Goal: Information Seeking & Learning: Learn about a topic

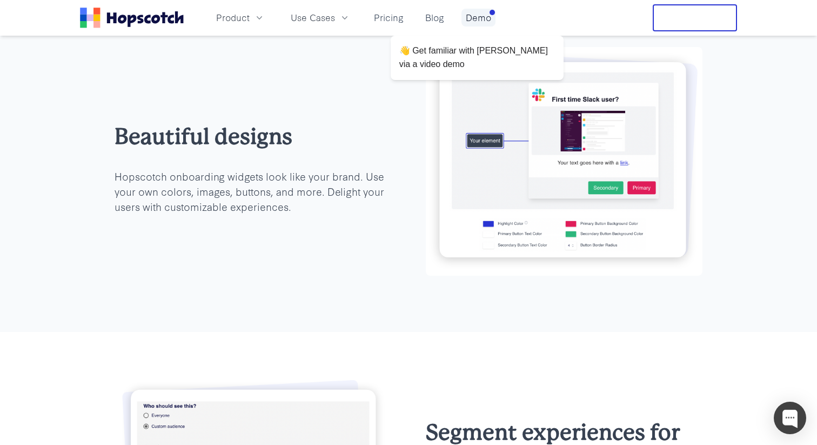
click at [475, 15] on link "Demo" at bounding box center [478, 18] width 34 height 18
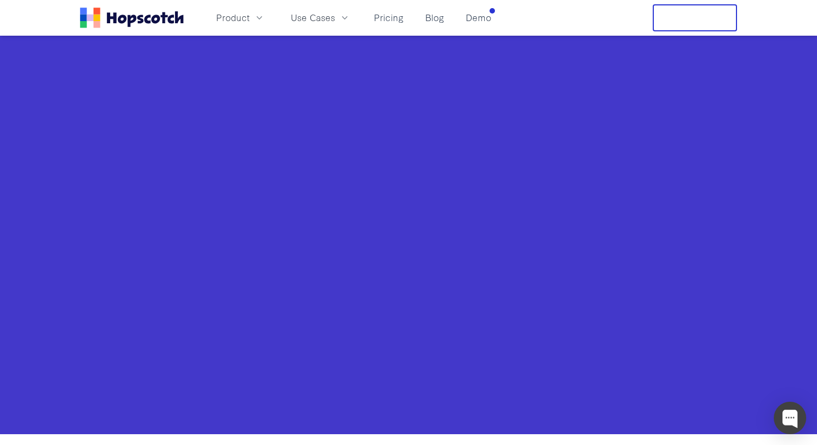
scroll to position [413, 0]
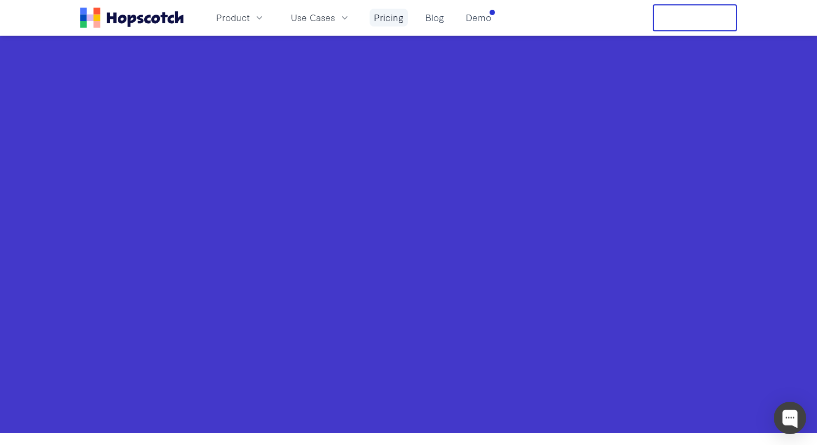
click at [394, 25] on link "Pricing" at bounding box center [389, 18] width 38 height 18
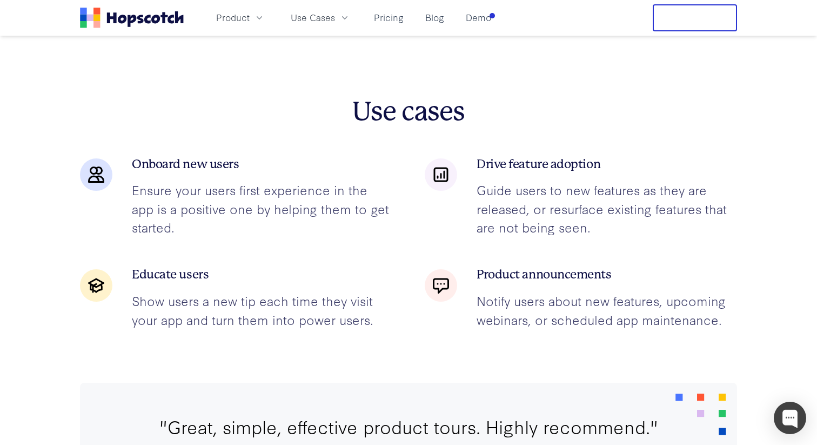
scroll to position [1593, 0]
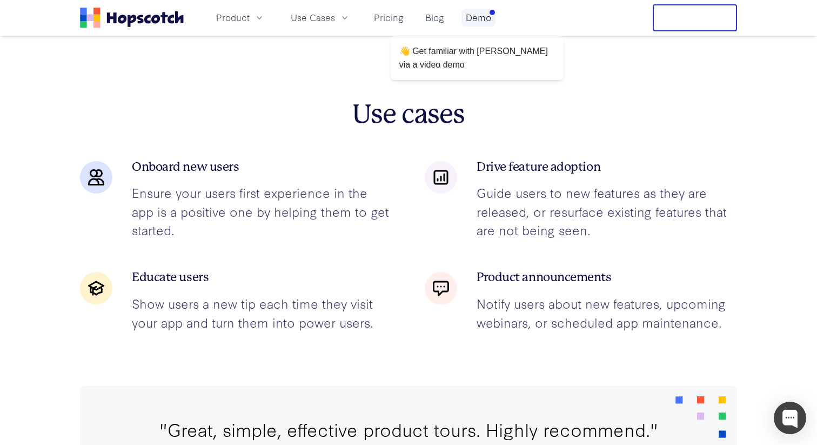
click at [482, 17] on link "Demo" at bounding box center [478, 18] width 34 height 18
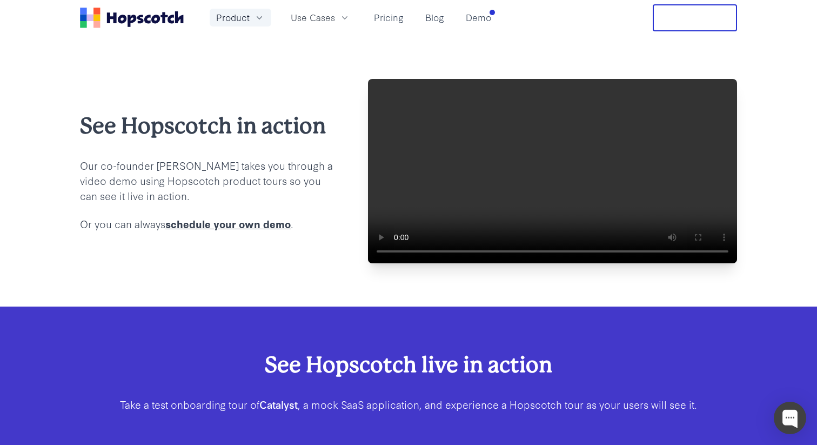
click at [256, 17] on icon "button" at bounding box center [259, 17] width 11 height 11
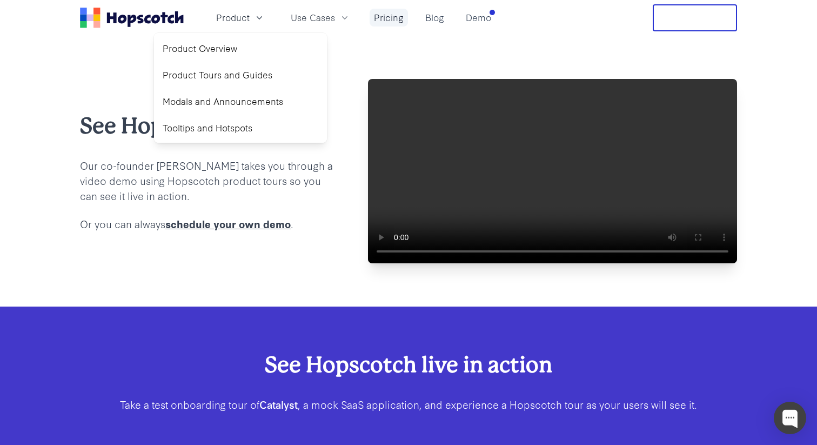
click at [384, 16] on link "Pricing" at bounding box center [389, 18] width 38 height 18
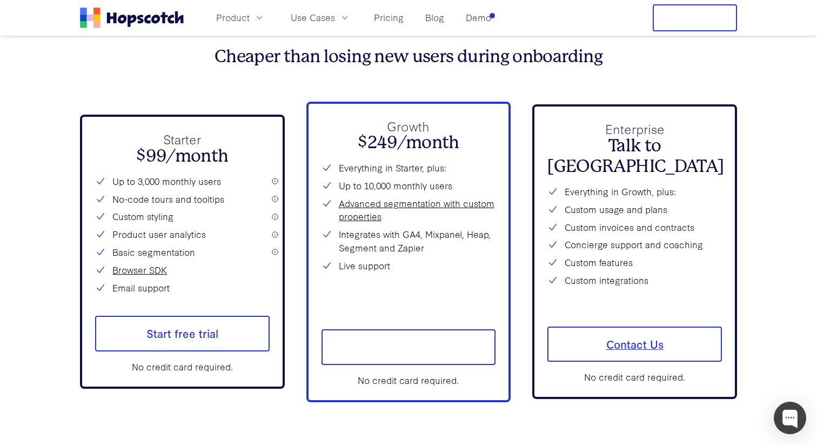
scroll to position [3919, 0]
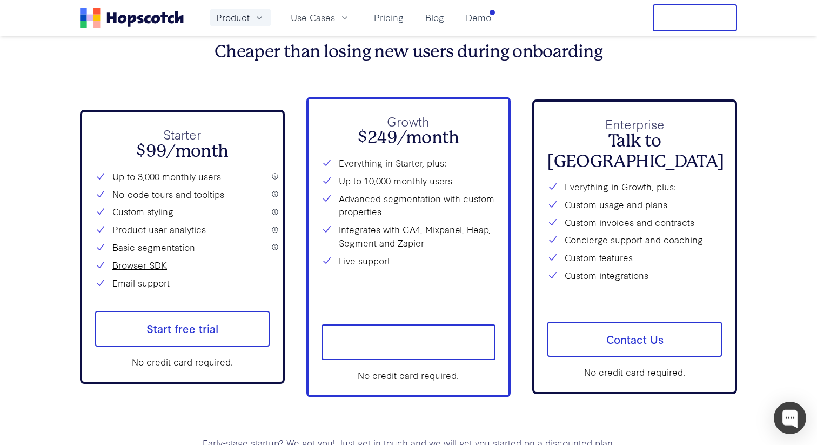
click at [261, 11] on button "Product" at bounding box center [241, 18] width 62 height 18
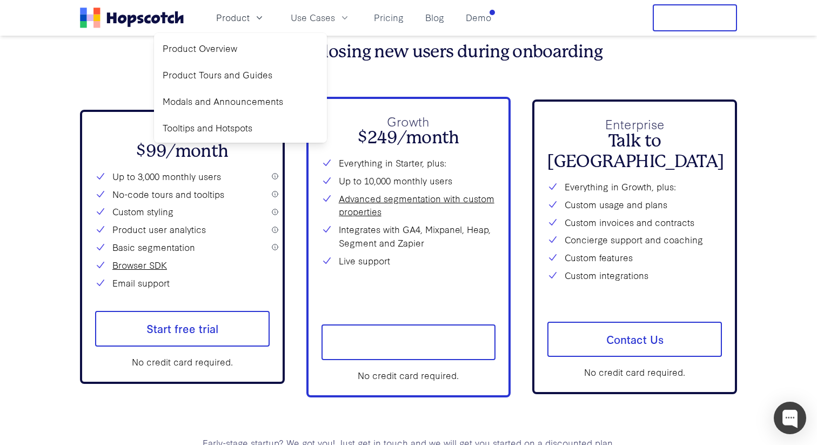
click at [464, 100] on div "Growth $249/month Everything in Starter, plus: Up to 10,000 monthly users Advan…" at bounding box center [408, 247] width 205 height 300
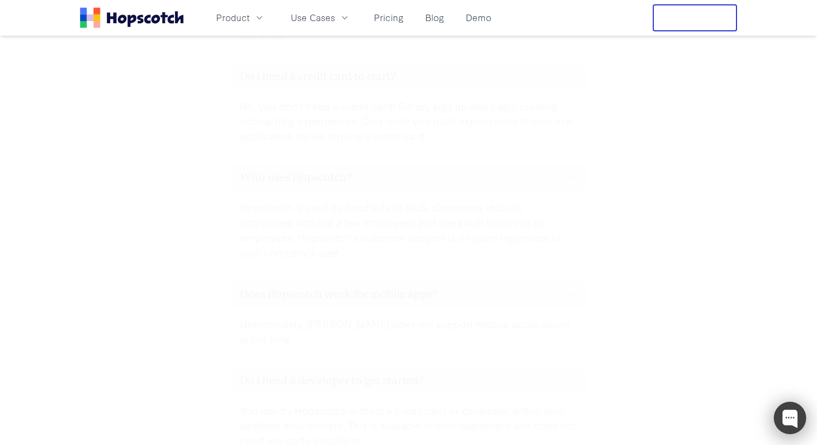
scroll to position [4883, 0]
click at [796, 417] on div at bounding box center [790, 417] width 32 height 32
